Goal: Information Seeking & Learning: Learn about a topic

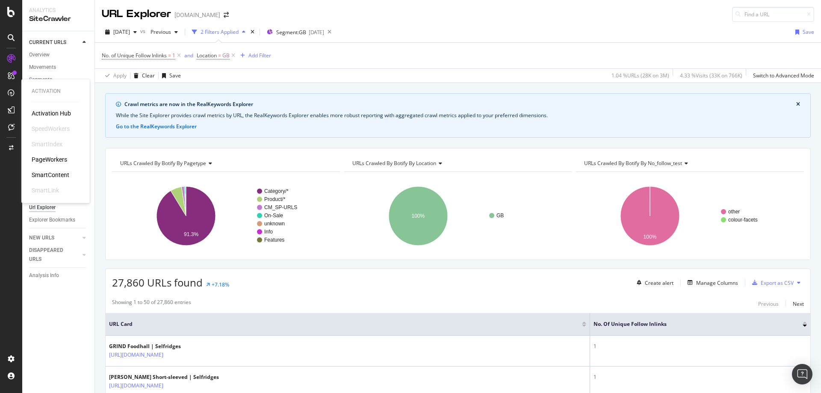
click at [54, 158] on div "PageWorkers" at bounding box center [50, 159] width 36 height 9
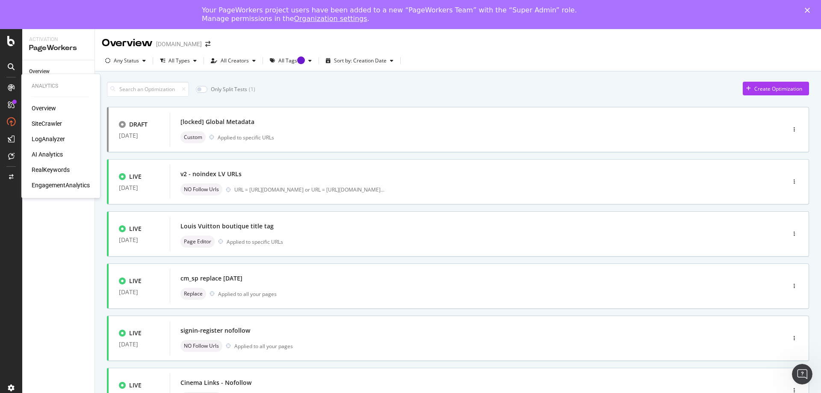
click at [41, 109] on div "Overview" at bounding box center [44, 108] width 24 height 9
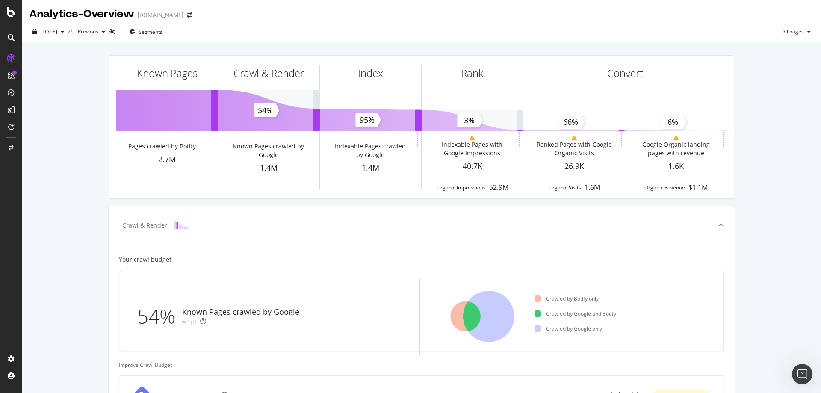
click at [78, 222] on div "Known Pages Pages crawled by Botify 2.7M Crawl & Render Known Pages crawled by …" at bounding box center [421, 353] width 799 height 622
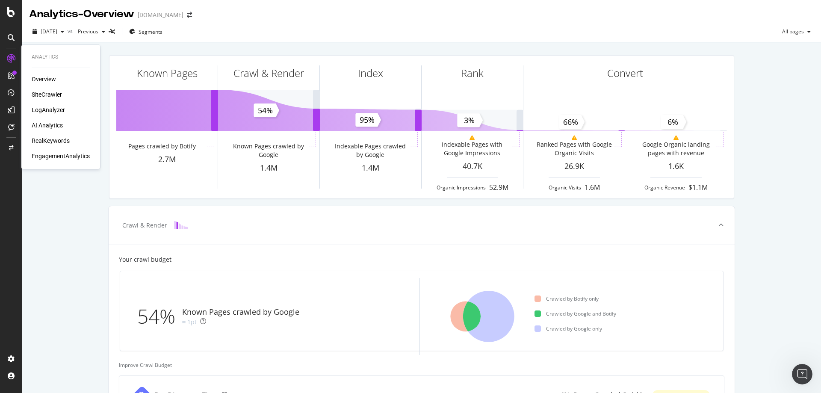
click at [49, 94] on div "SiteCrawler" at bounding box center [47, 94] width 30 height 9
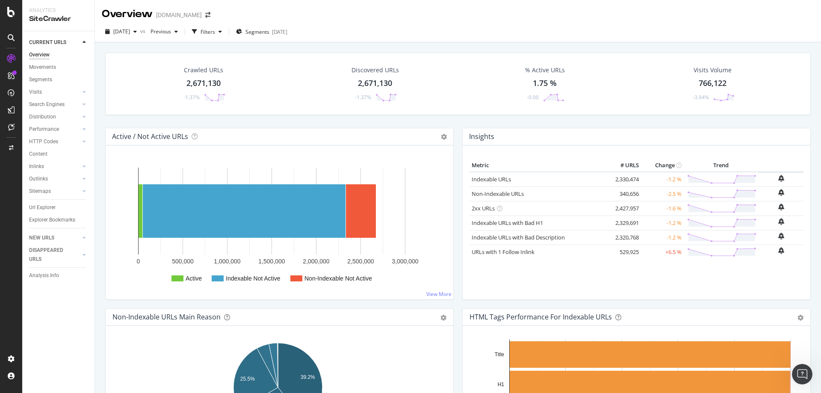
drag, startPoint x: 41, startPoint y: 209, endPoint x: 106, endPoint y: 115, distance: 113.9
click at [41, 209] on div "Url Explorer" at bounding box center [42, 207] width 27 height 9
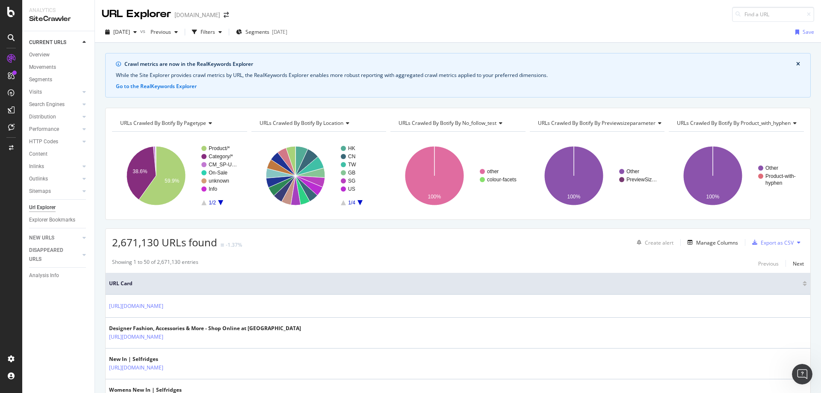
click at [46, 159] on div "PageWorkers" at bounding box center [50, 159] width 36 height 9
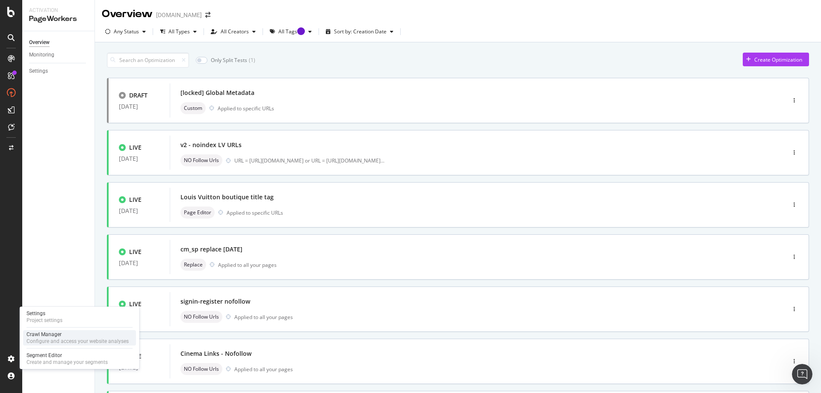
click at [47, 341] on div "Configure and access your website analyses" at bounding box center [78, 341] width 102 height 7
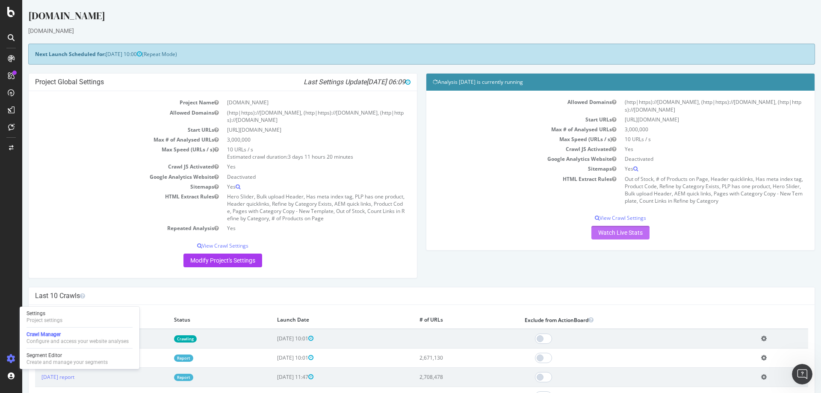
click at [612, 231] on link "Watch Live Stats" at bounding box center [621, 233] width 58 height 14
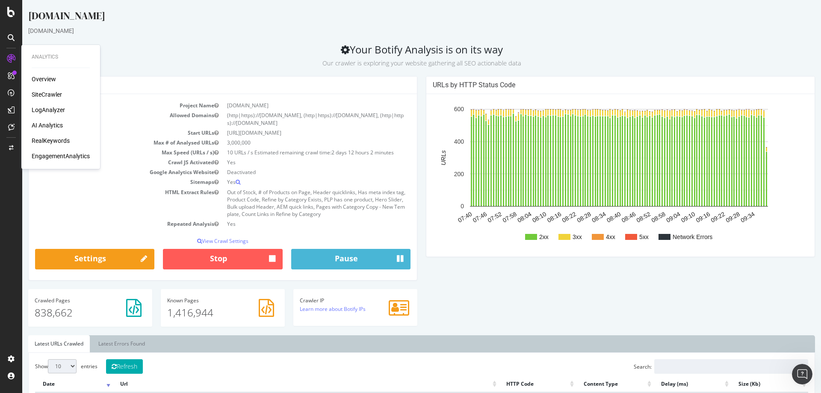
click at [48, 93] on div "SiteCrawler" at bounding box center [47, 94] width 30 height 9
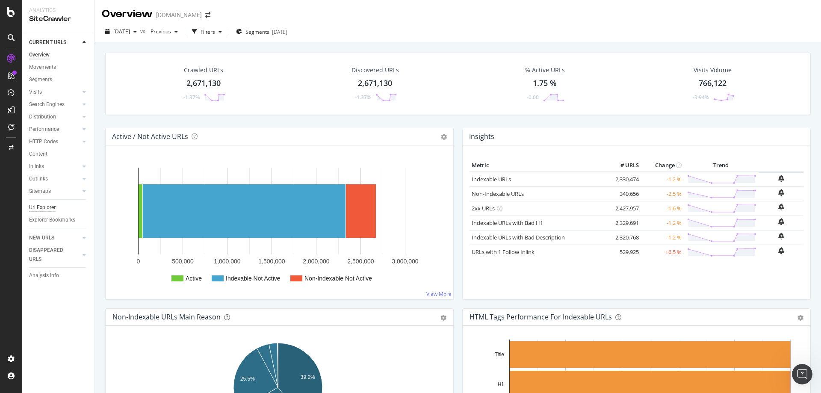
click at [42, 207] on div "Url Explorer" at bounding box center [42, 207] width 27 height 9
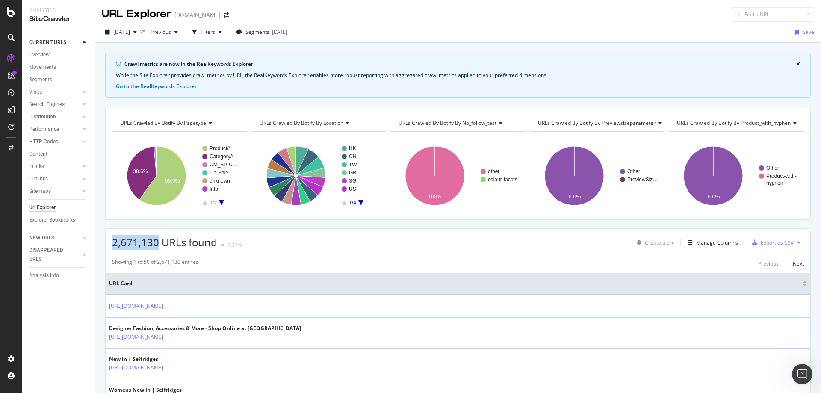
drag, startPoint x: 112, startPoint y: 241, endPoint x: 160, endPoint y: 241, distance: 47.1
click at [160, 241] on span "2,671,130 URLs found" at bounding box center [164, 242] width 105 height 14
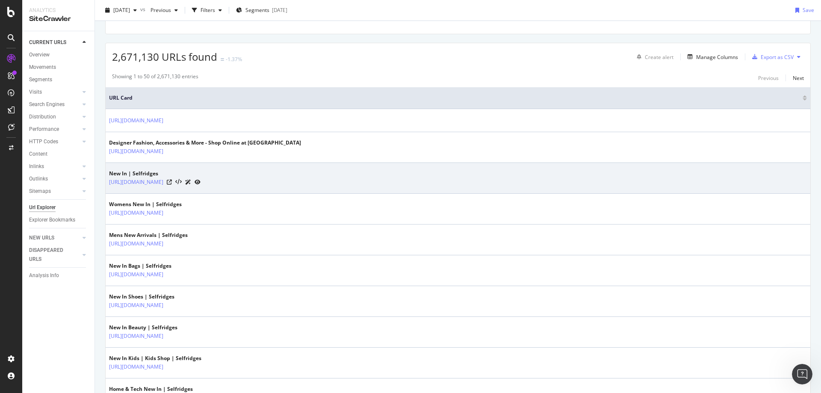
scroll to position [86, 0]
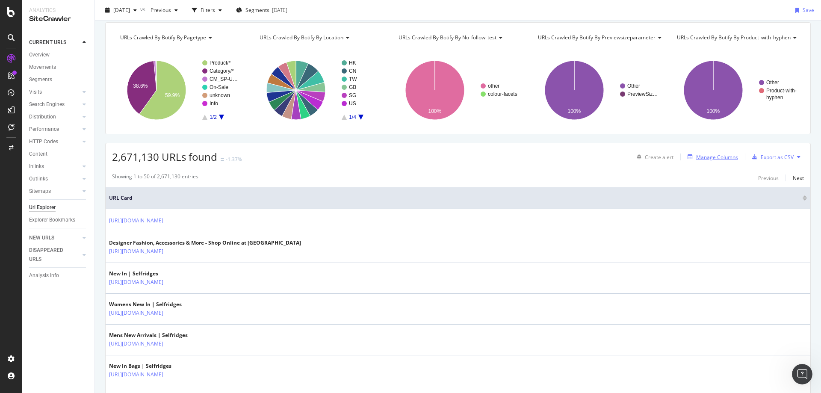
click at [696, 156] on div "Manage Columns" at bounding box center [717, 157] width 42 height 7
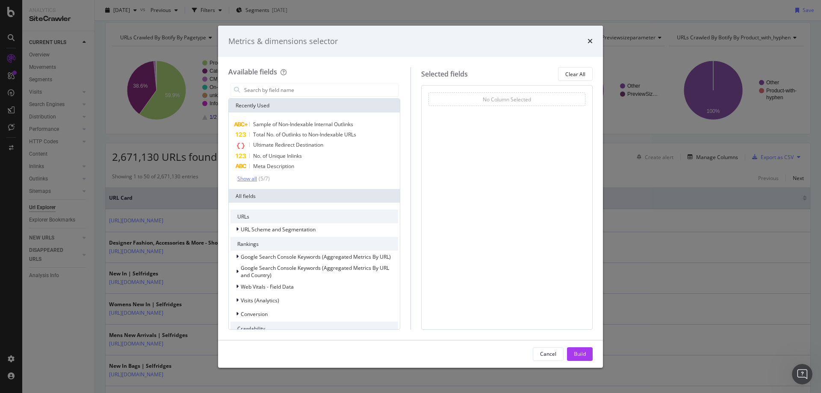
click at [252, 180] on div "Show all" at bounding box center [247, 179] width 20 height 6
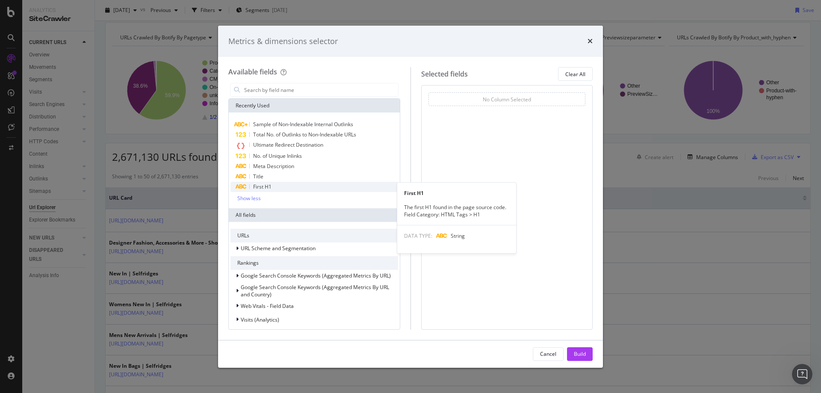
click at [267, 186] on span "First H1" at bounding box center [262, 186] width 18 height 7
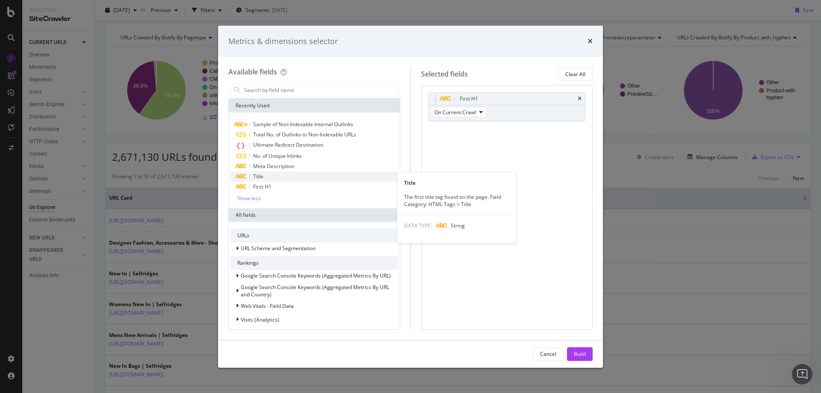
click at [257, 178] on span "Title" at bounding box center [258, 176] width 10 height 7
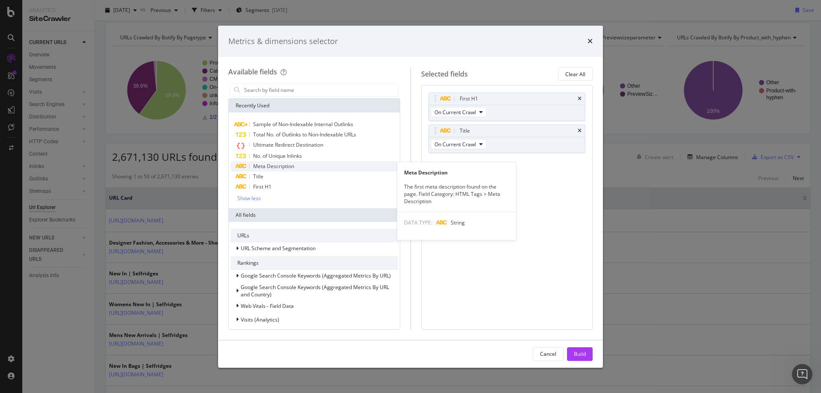
click at [264, 166] on span "Meta Description" at bounding box center [273, 166] width 41 height 7
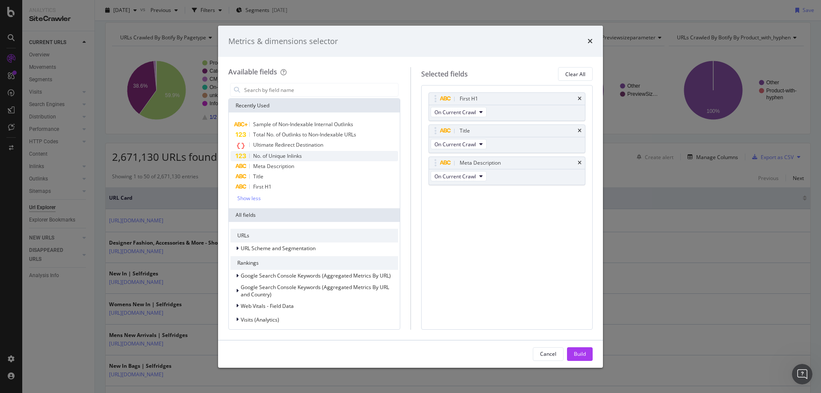
click at [266, 154] on span "No. of Unique Inlinks" at bounding box center [277, 155] width 49 height 7
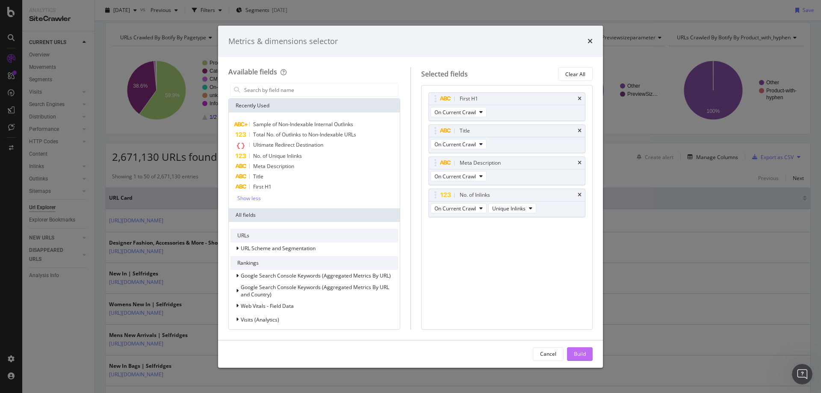
click at [580, 352] on div "Build" at bounding box center [580, 353] width 12 height 7
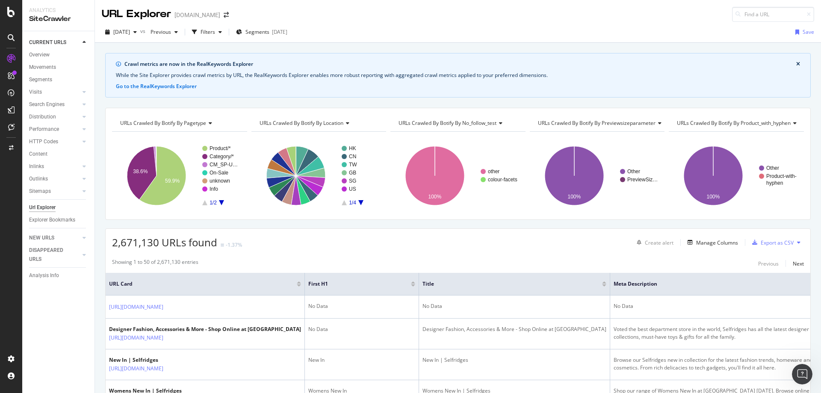
click at [796, 64] on icon "close banner" at bounding box center [798, 64] width 4 height 5
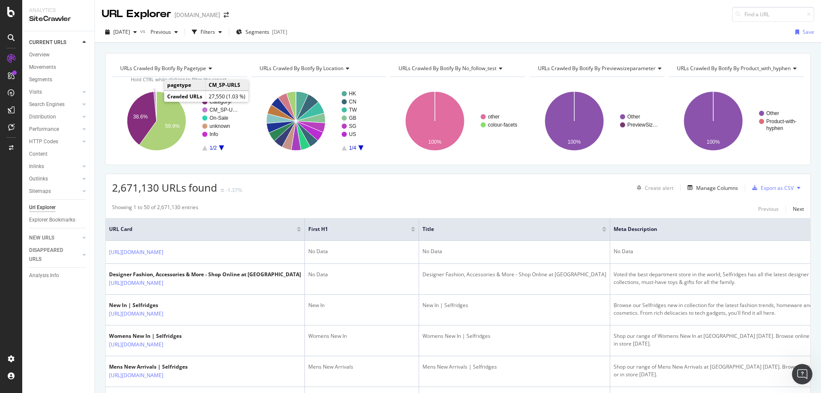
click at [155, 99] on icon "A chart." at bounding box center [155, 107] width 3 height 30
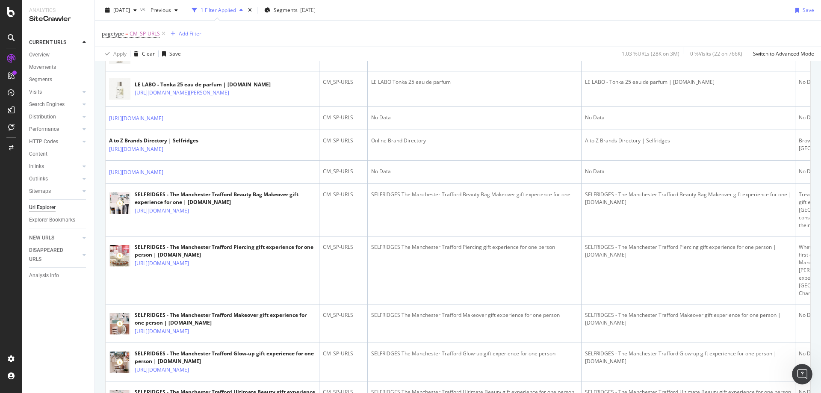
scroll to position [1283, 0]
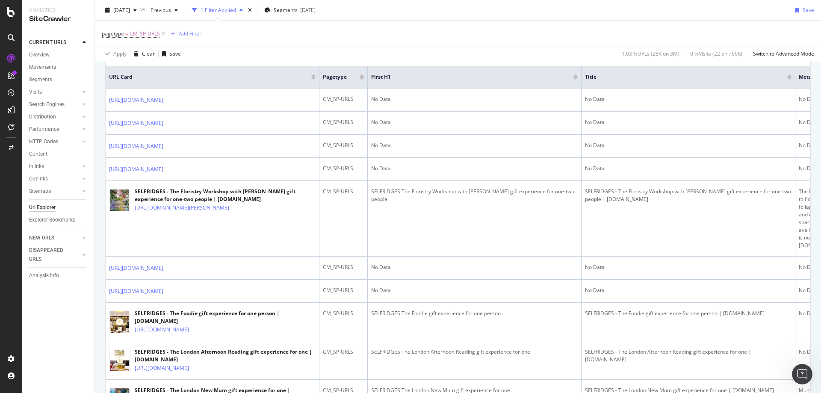
scroll to position [179, 0]
